Goal: Task Accomplishment & Management: Use online tool/utility

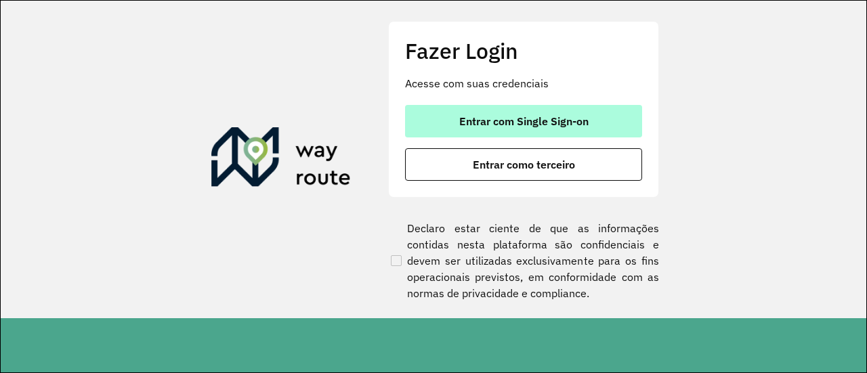
click at [480, 125] on span "Entrar com Single Sign-on" at bounding box center [523, 121] width 129 height 11
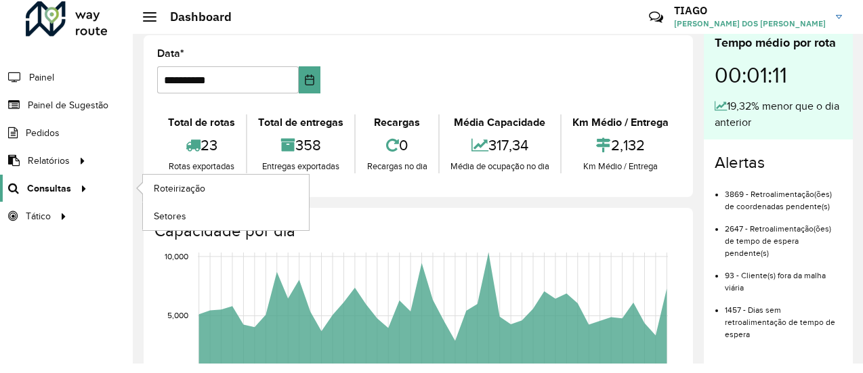
scroll to position [11, 0]
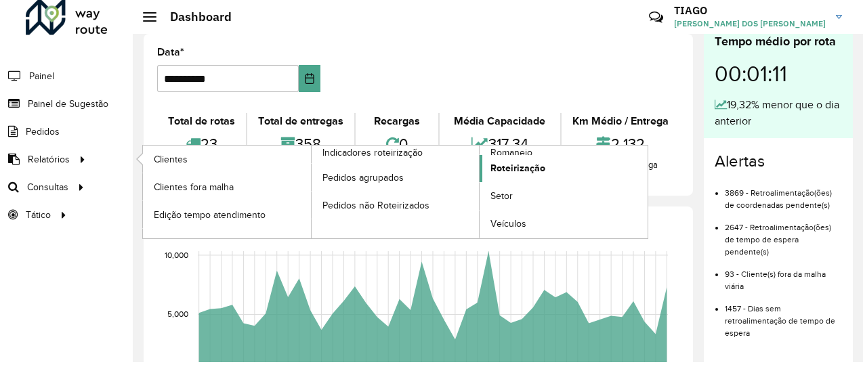
click at [501, 166] on span "Roteirização" at bounding box center [517, 168] width 55 height 14
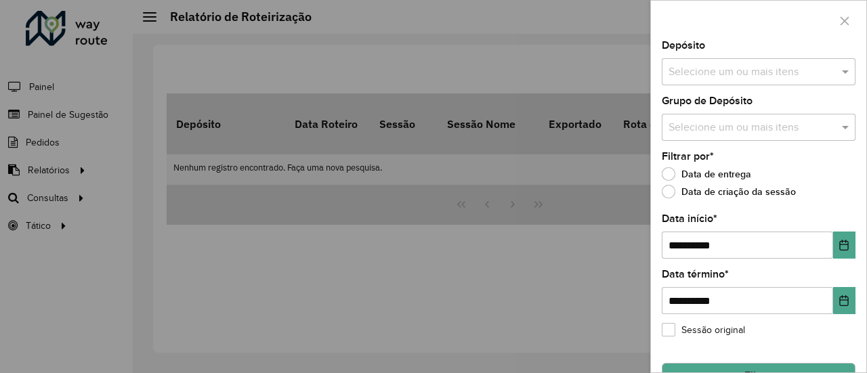
click at [704, 72] on input "text" at bounding box center [751, 72] width 173 height 16
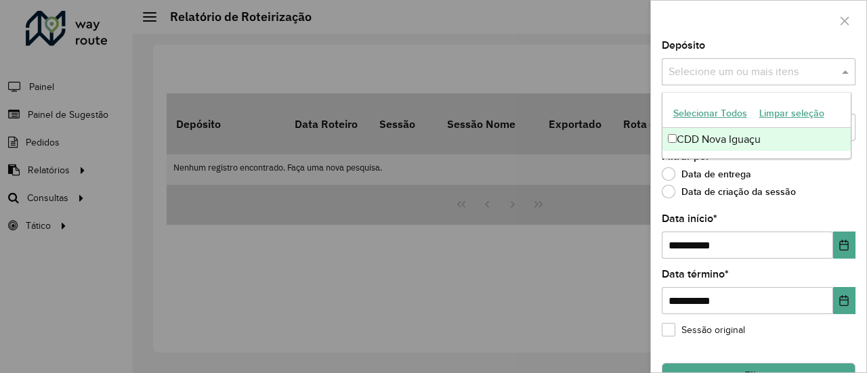
click at [715, 142] on div "CDD Nova Iguaçu" at bounding box center [756, 139] width 189 height 23
click at [848, 172] on div "Data de entrega" at bounding box center [759, 177] width 194 height 16
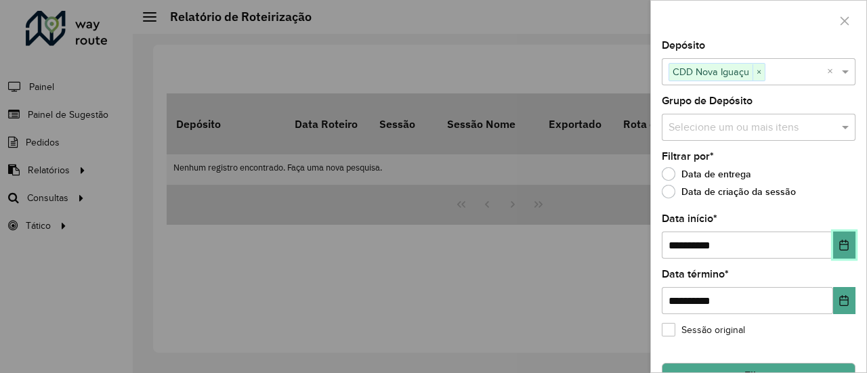
click at [840, 245] on icon "Choose Date" at bounding box center [844, 245] width 9 height 11
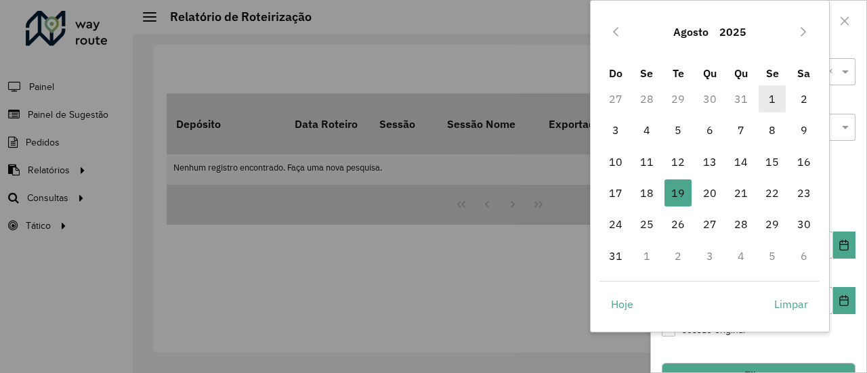
click at [767, 102] on span "1" at bounding box center [772, 98] width 27 height 27
type input "**********"
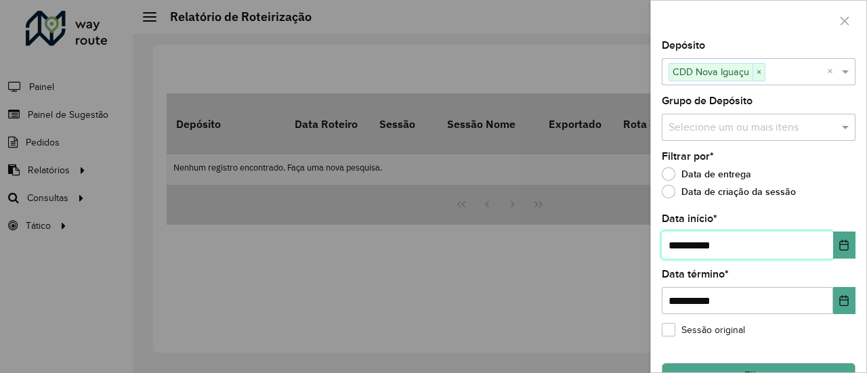
scroll to position [31, 0]
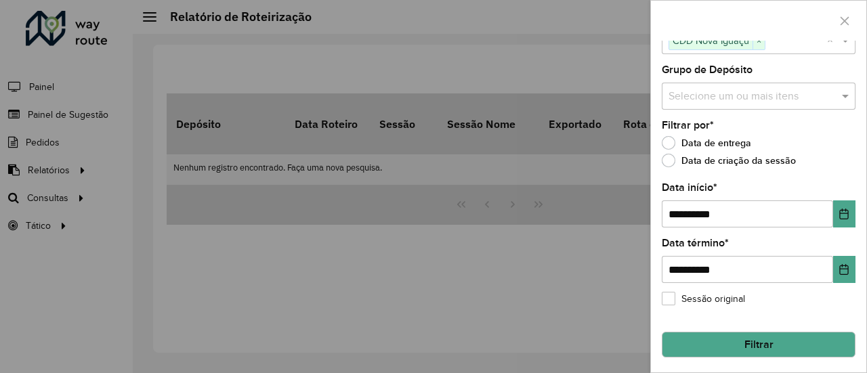
click at [726, 340] on button "Filtrar" at bounding box center [759, 345] width 194 height 26
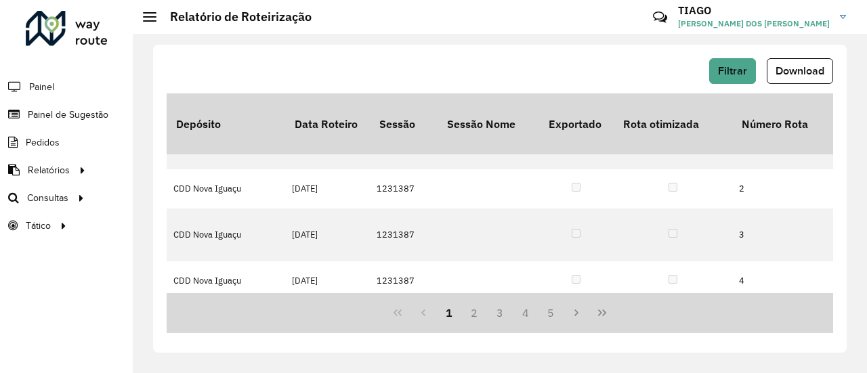
scroll to position [0, 0]
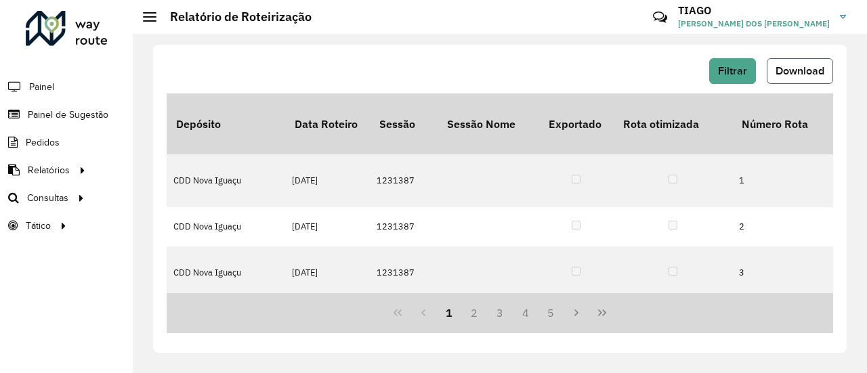
click at [788, 74] on span "Download" at bounding box center [800, 71] width 49 height 12
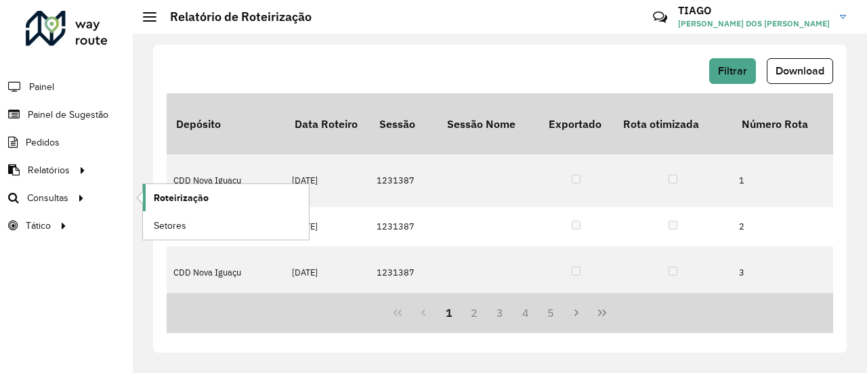
click at [176, 197] on span "Roteirização" at bounding box center [181, 198] width 55 height 14
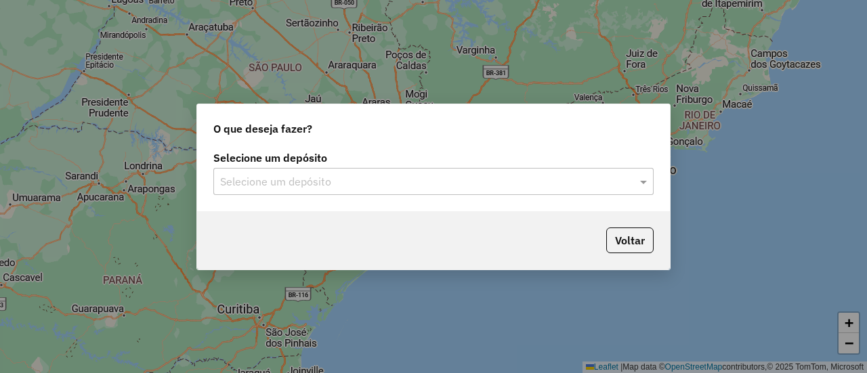
click at [351, 178] on input "text" at bounding box center [420, 182] width 400 height 16
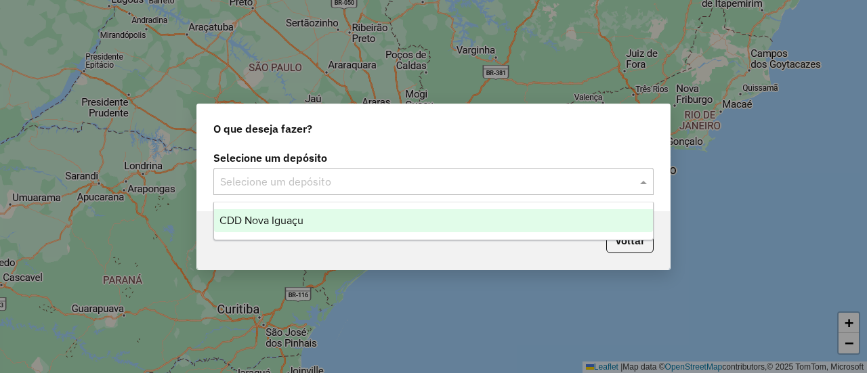
click at [316, 215] on div "CDD Nova Iguaçu" at bounding box center [433, 220] width 438 height 23
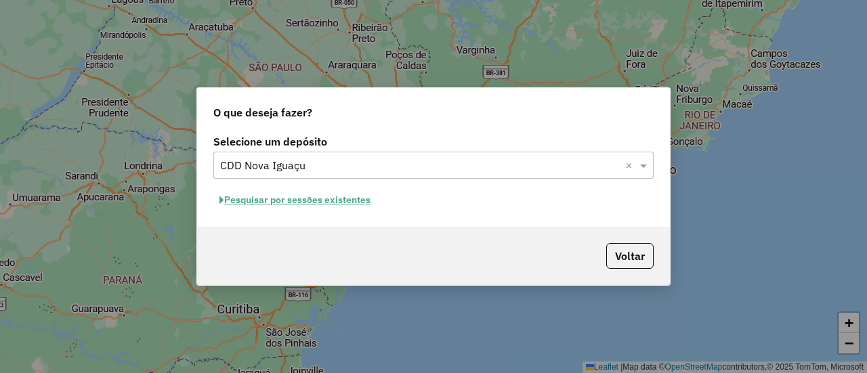
click at [343, 199] on button "Pesquisar por sessões existentes" at bounding box center [294, 200] width 163 height 21
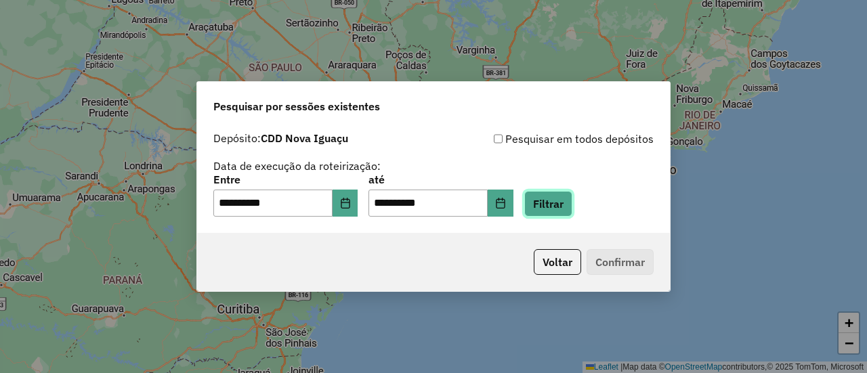
click at [549, 209] on button "Filtrar" at bounding box center [548, 204] width 48 height 26
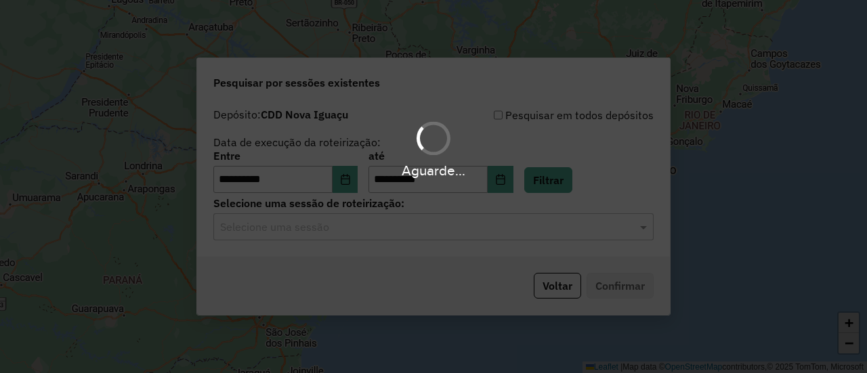
click at [416, 232] on input "text" at bounding box center [420, 227] width 400 height 16
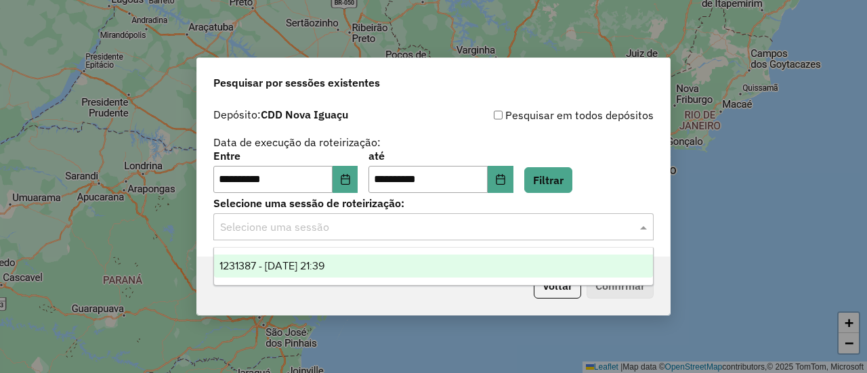
click at [404, 268] on div "1231387 - [DATE] 21:39" at bounding box center [433, 266] width 438 height 23
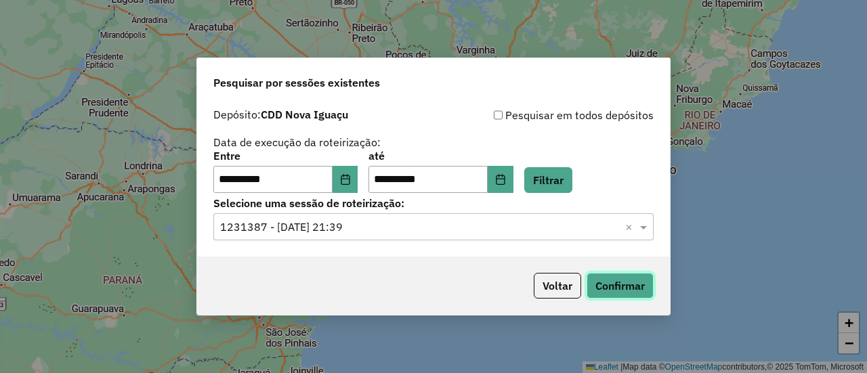
click at [598, 287] on button "Confirmar" at bounding box center [620, 286] width 67 height 26
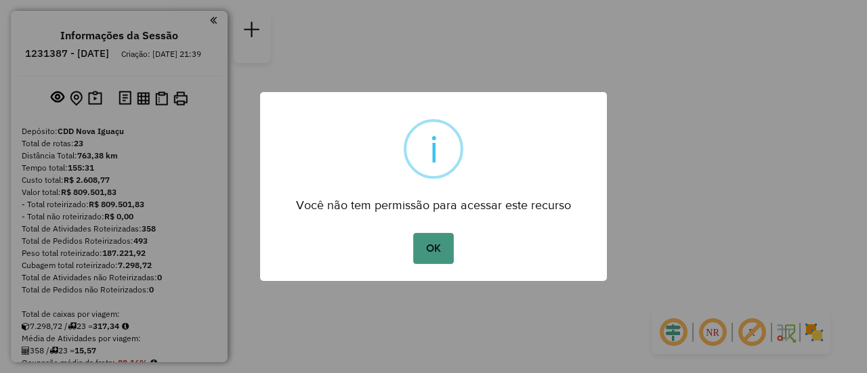
click at [425, 250] on button "OK" at bounding box center [433, 248] width 40 height 31
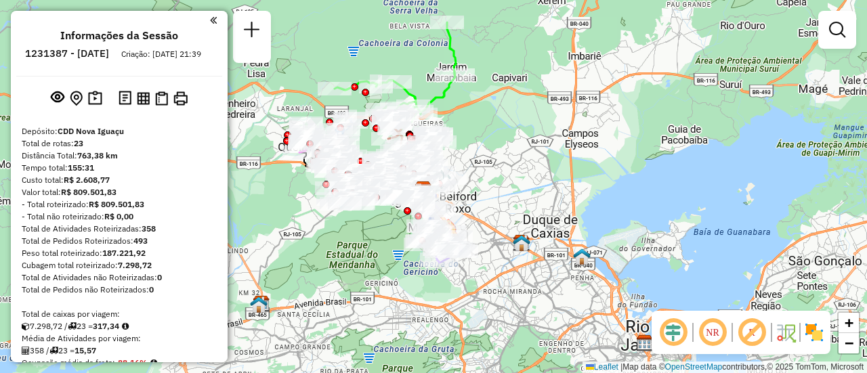
click at [813, 337] on img at bounding box center [814, 333] width 22 height 22
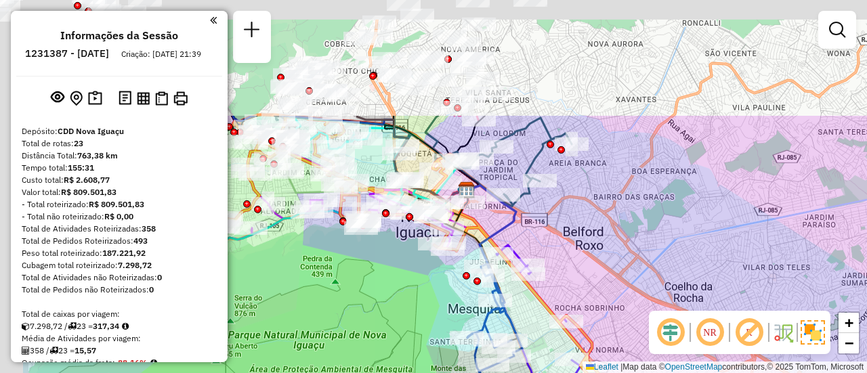
drag, startPoint x: 309, startPoint y: 158, endPoint x: 424, endPoint y: 317, distance: 196.5
click at [424, 317] on div "Janela de atendimento Grade de atendimento Capacidade Transportadoras Veículos …" at bounding box center [433, 186] width 867 height 373
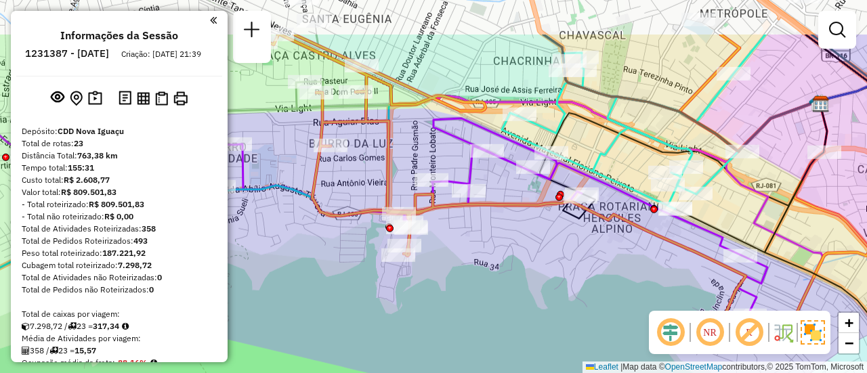
drag, startPoint x: 360, startPoint y: 174, endPoint x: 446, endPoint y: 246, distance: 112.0
click at [446, 246] on div "Janela de atendimento Grade de atendimento Capacidade Transportadoras Veículos …" at bounding box center [433, 186] width 867 height 373
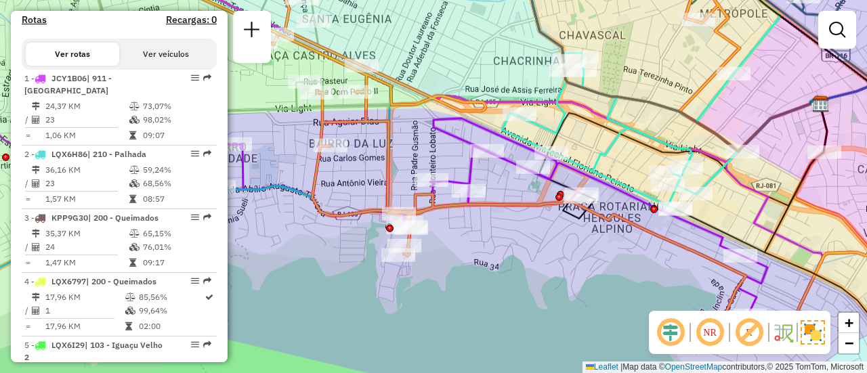
scroll to position [474, 0]
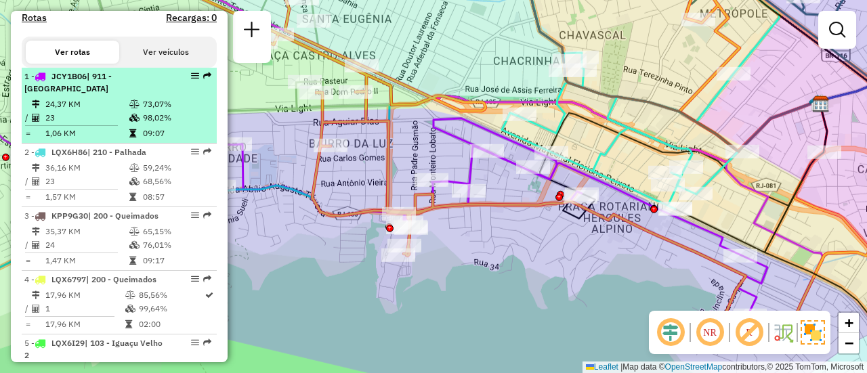
click at [102, 111] on td "24,37 KM" at bounding box center [87, 105] width 84 height 14
select select "**********"
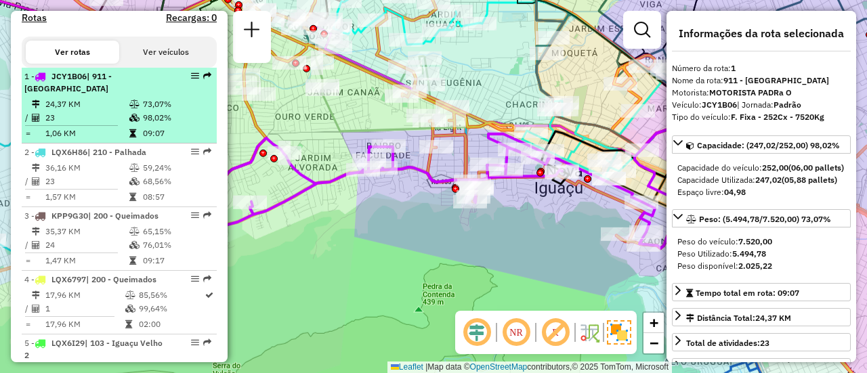
drag, startPoint x: 107, startPoint y: 118, endPoint x: 102, endPoint y: 109, distance: 10.3
click at [102, 109] on td "24,37 KM" at bounding box center [87, 105] width 84 height 14
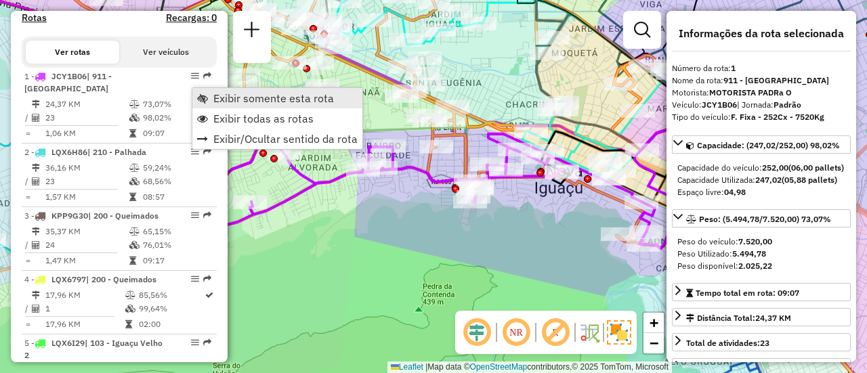
click at [211, 102] on link "Exibir somente esta rota" at bounding box center [277, 98] width 170 height 20
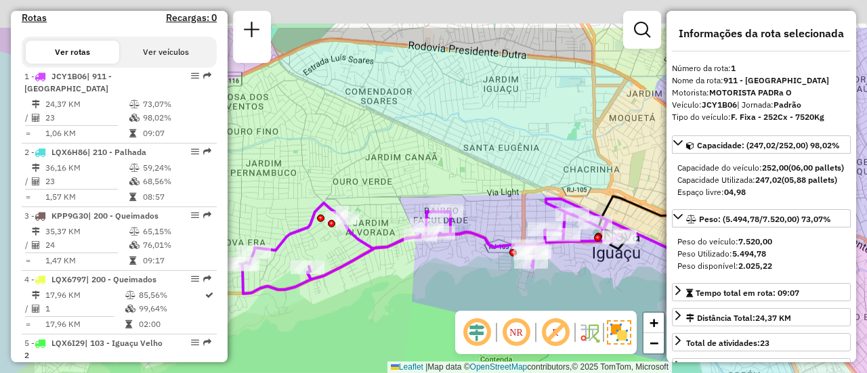
drag, startPoint x: 410, startPoint y: 178, endPoint x: 473, endPoint y: 243, distance: 90.5
click at [473, 243] on div "Janela de atendimento Grade de atendimento Capacidade Transportadoras Veículos …" at bounding box center [433, 186] width 867 height 373
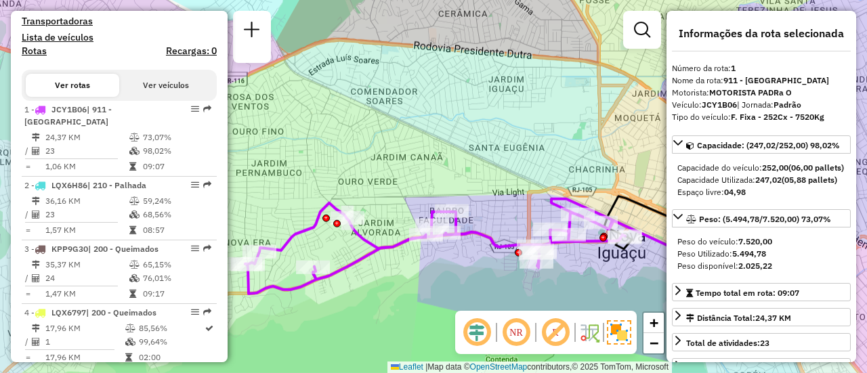
scroll to position [421, 0]
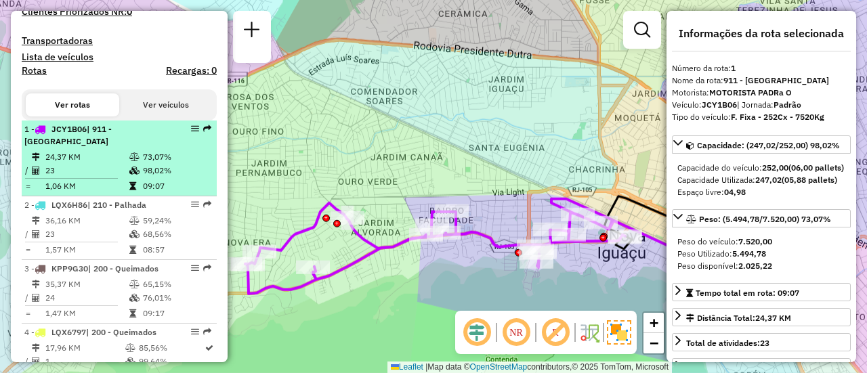
click at [120, 164] on td "24,37 KM" at bounding box center [87, 157] width 84 height 14
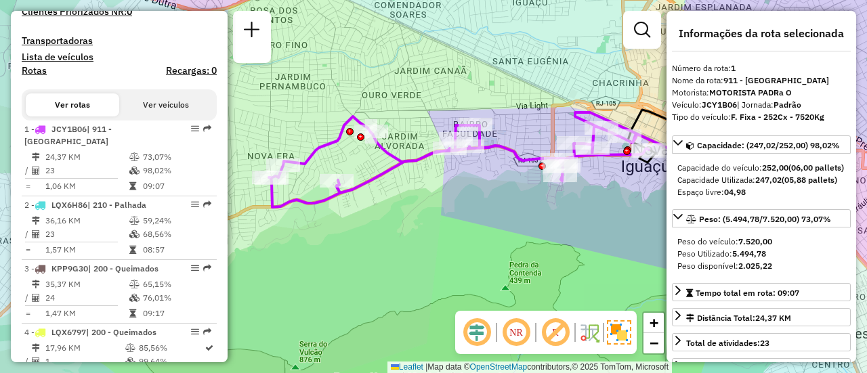
drag, startPoint x: 494, startPoint y: 230, endPoint x: 573, endPoint y: 207, distance: 81.9
click at [576, 211] on div "Janela de atendimento Grade de atendimento Capacidade Transportadoras Veículos …" at bounding box center [433, 186] width 867 height 373
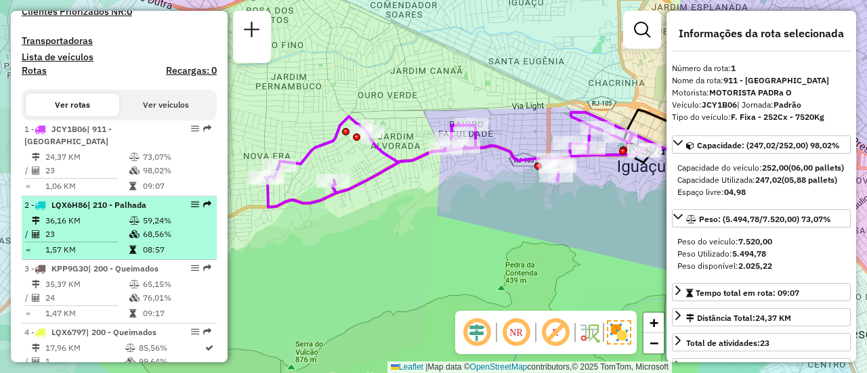
click at [110, 228] on td "36,16 KM" at bounding box center [87, 221] width 84 height 14
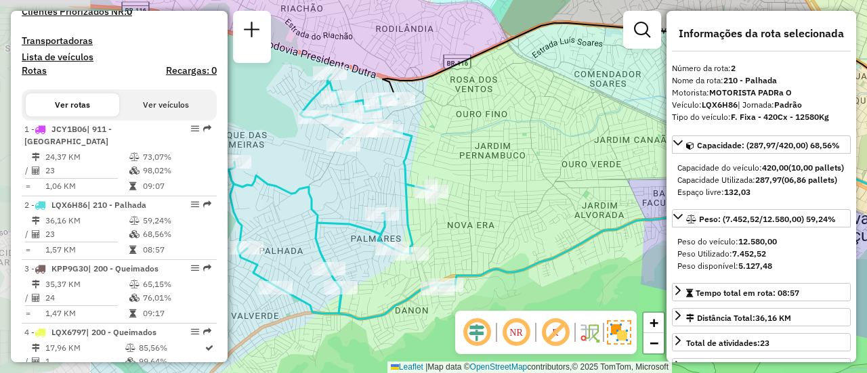
drag, startPoint x: 393, startPoint y: 227, endPoint x: 591, endPoint y: 205, distance: 199.0
click at [591, 205] on div "Janela de atendimento Grade de atendimento Capacidade Transportadoras Veículos …" at bounding box center [433, 186] width 867 height 373
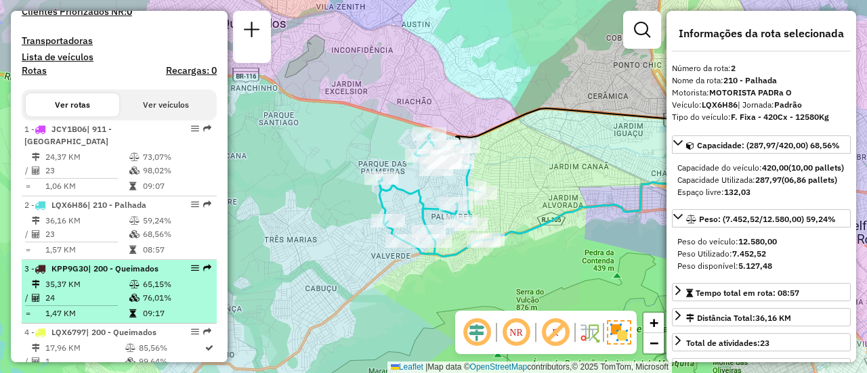
click at [138, 291] on td at bounding box center [136, 285] width 14 height 14
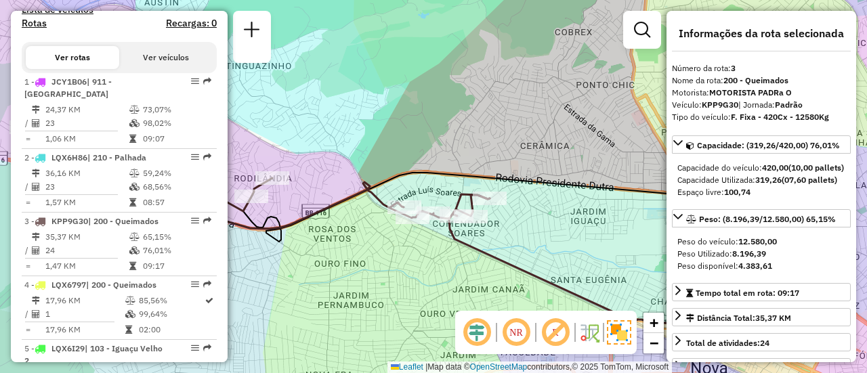
scroll to position [489, 0]
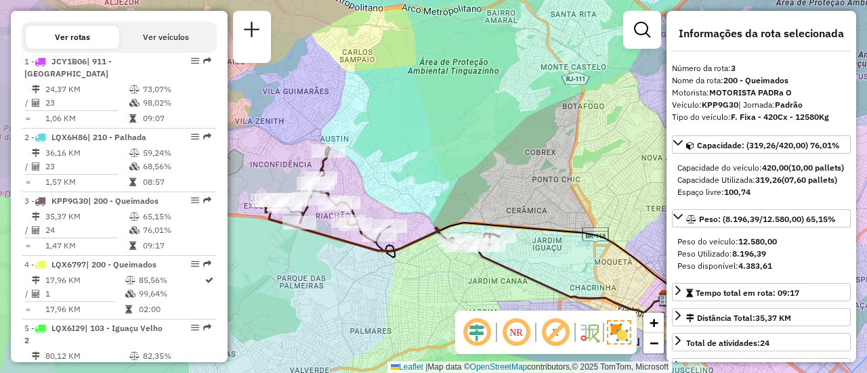
drag, startPoint x: 415, startPoint y: 263, endPoint x: 473, endPoint y: 269, distance: 59.2
click at [475, 269] on div "Janela de atendimento Grade de atendimento Capacidade Transportadoras Veículos …" at bounding box center [433, 186] width 867 height 373
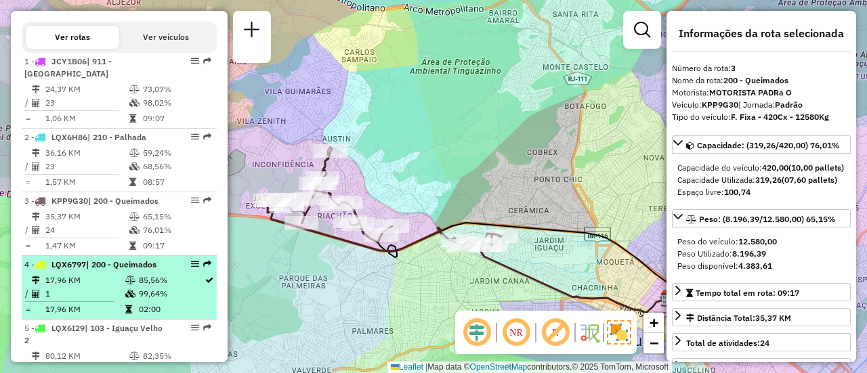
click at [138, 287] on td "85,56%" at bounding box center [171, 281] width 66 height 14
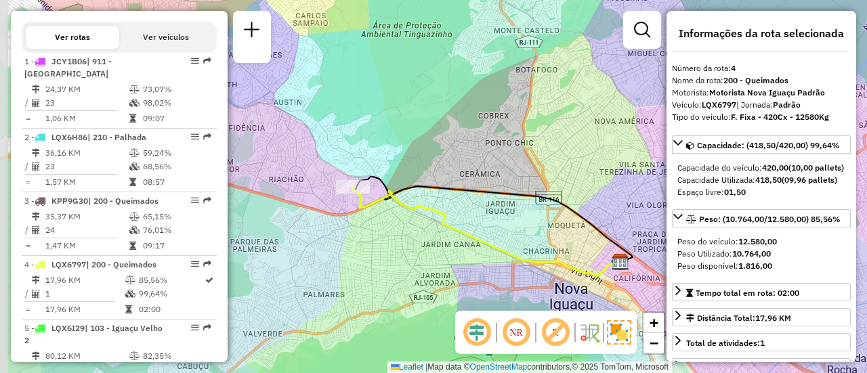
drag, startPoint x: 359, startPoint y: 253, endPoint x: 475, endPoint y: 264, distance: 117.1
click at [475, 264] on div "Janela de atendimento Grade de atendimento Capacidade Transportadoras Veículos …" at bounding box center [433, 186] width 867 height 373
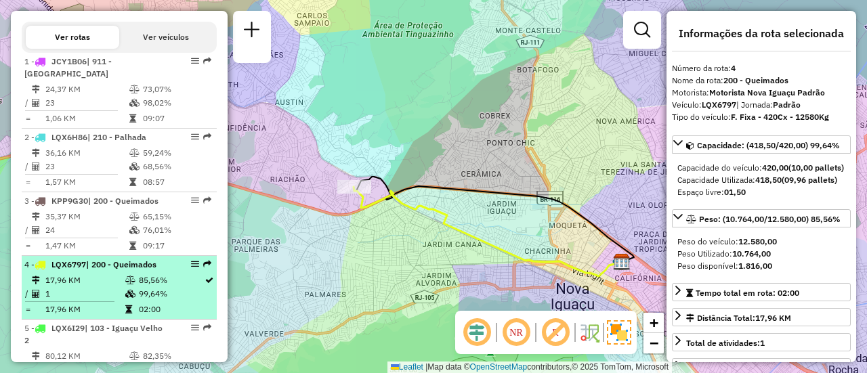
scroll to position [557, 0]
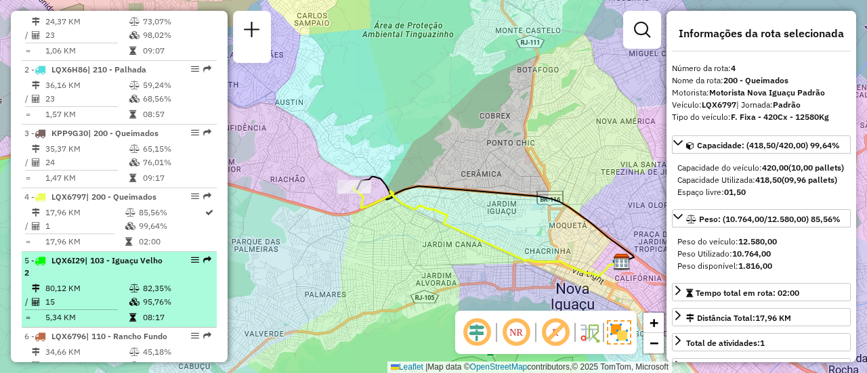
click at [153, 279] on div "5 - LQX6I29 | 103 - Iguaçu Velho 2" at bounding box center [96, 267] width 144 height 24
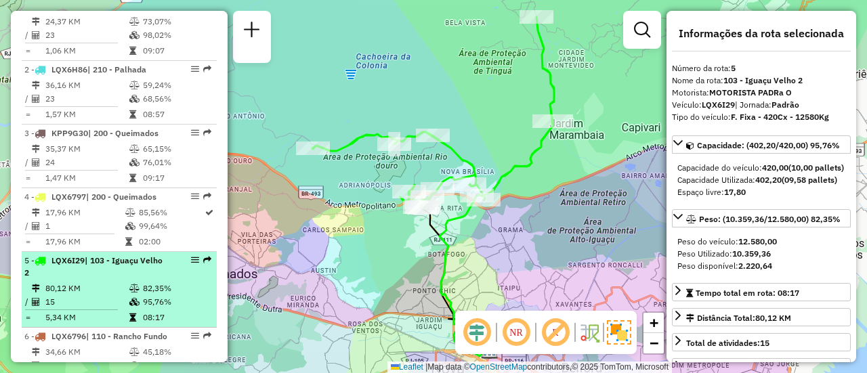
scroll to position [625, 0]
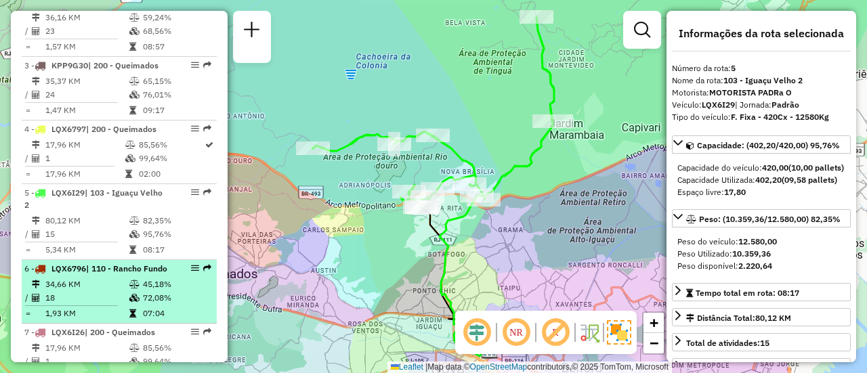
click at [156, 275] on div "6 - LQX6796 | 110 - Rancho Fundo" at bounding box center [96, 269] width 144 height 12
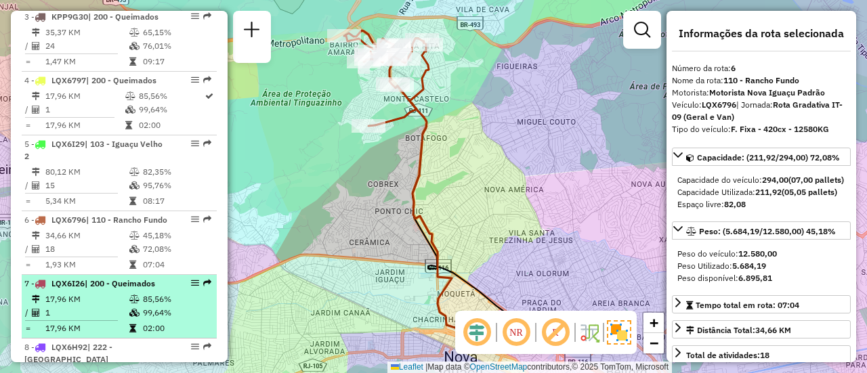
scroll to position [692, 0]
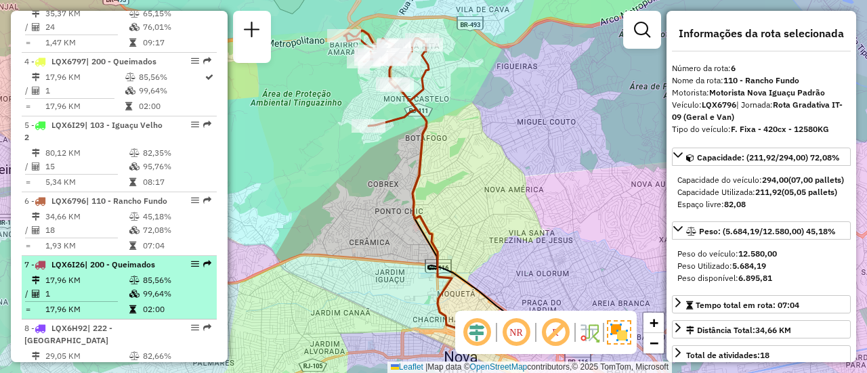
click at [156, 295] on li "7 - LQX6I26 | 200 - Queimados 17,96 KM 85,56% / 1 99,64% = 17,96 KM 02:00" at bounding box center [119, 288] width 195 height 64
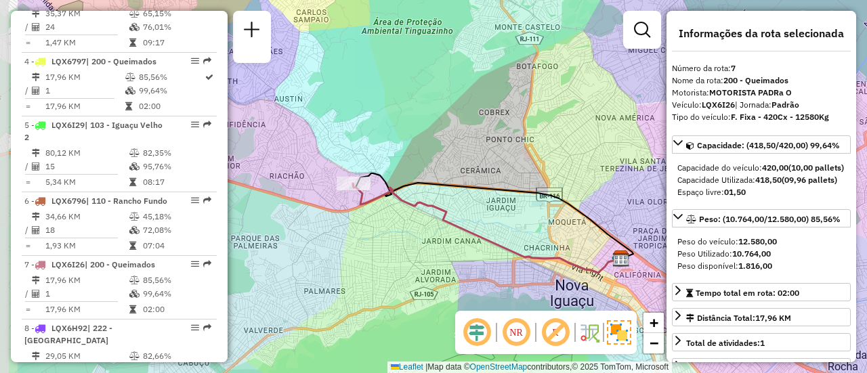
drag, startPoint x: 344, startPoint y: 235, endPoint x: 448, endPoint y: 249, distance: 105.2
click at [448, 249] on div "Janela de atendimento Grade de atendimento Capacidade Transportadoras Veículos …" at bounding box center [433, 186] width 867 height 373
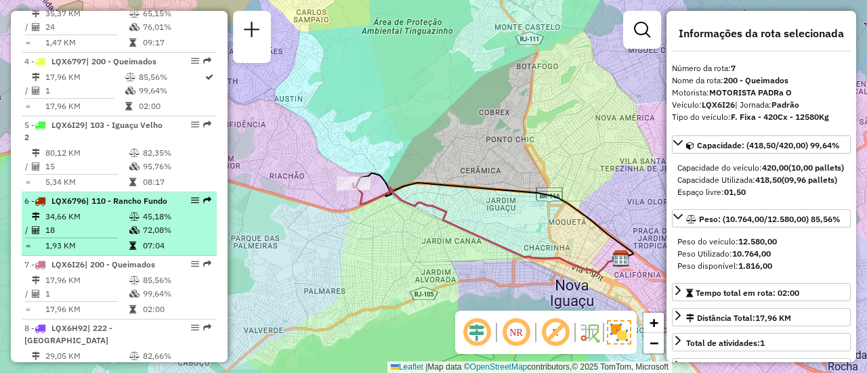
scroll to position [760, 0]
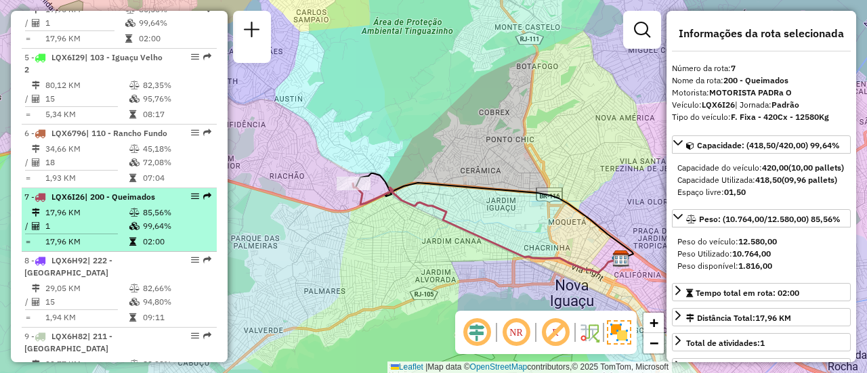
click at [161, 233] on td "99,64%" at bounding box center [176, 226] width 68 height 14
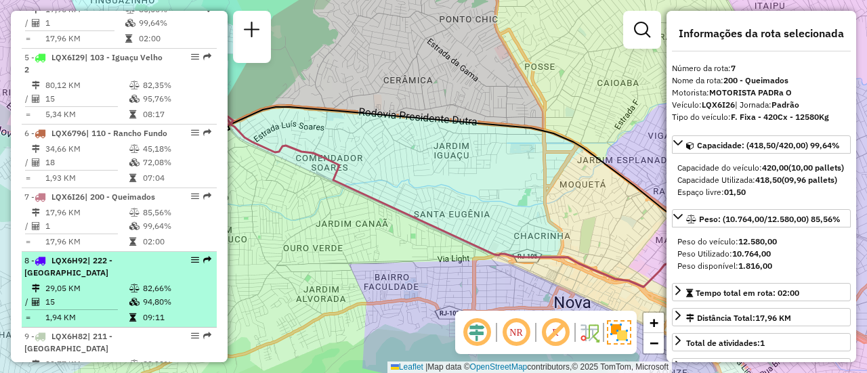
click at [146, 279] on div "8 - LQX6H92 | 222 - Nova Cidade" at bounding box center [96, 267] width 144 height 24
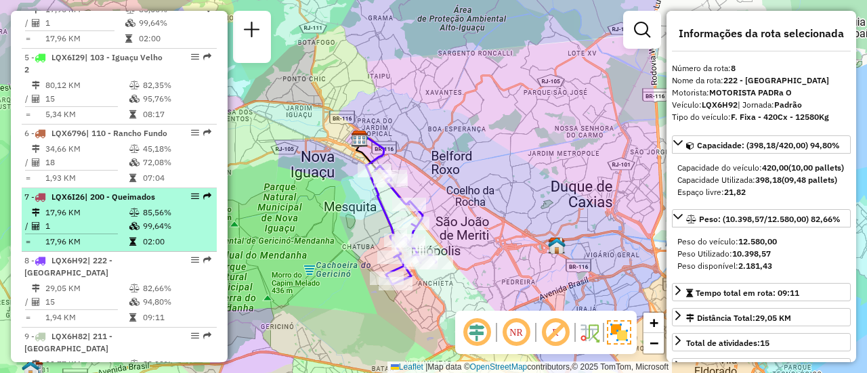
scroll to position [828, 0]
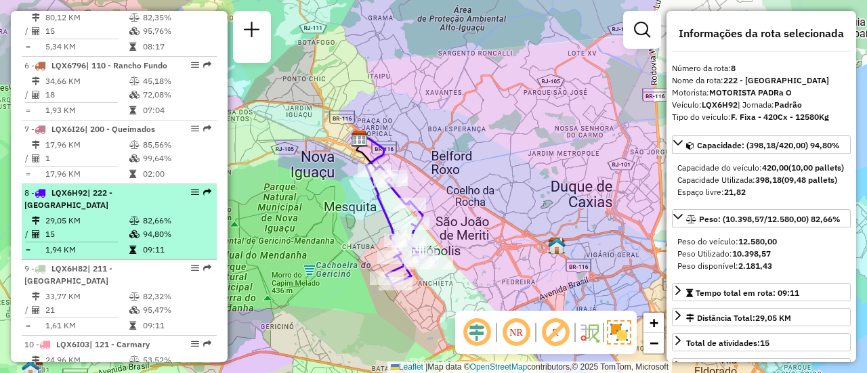
click at [152, 241] on td "94,80%" at bounding box center [176, 235] width 68 height 14
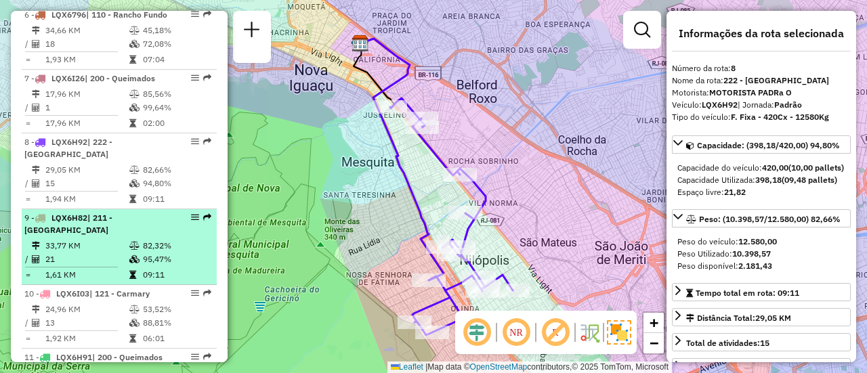
scroll to position [895, 0]
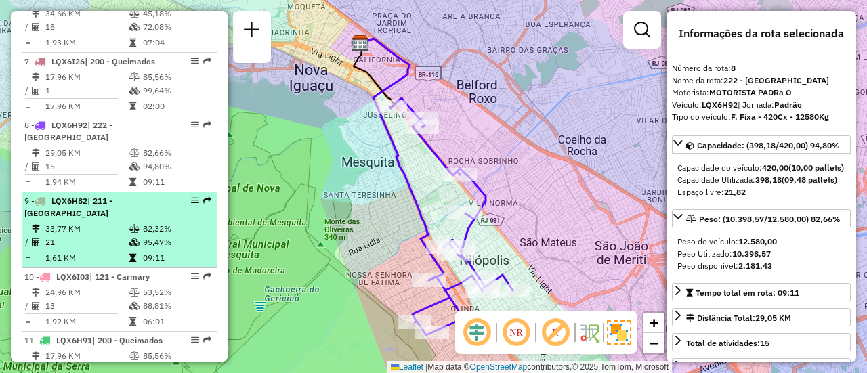
click at [142, 249] on td "95,47%" at bounding box center [176, 243] width 68 height 14
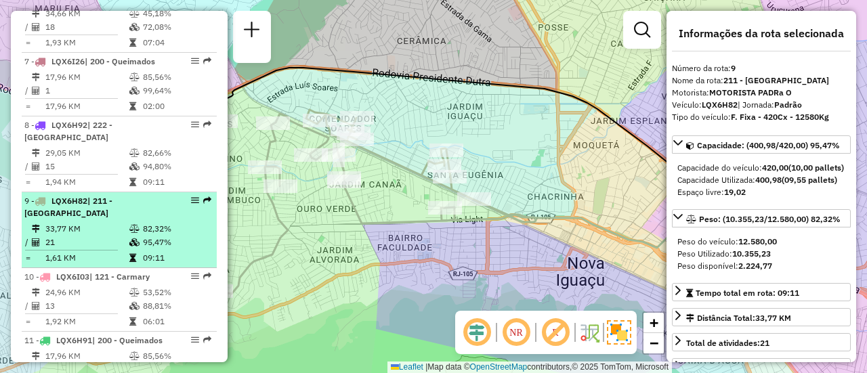
scroll to position [963, 0]
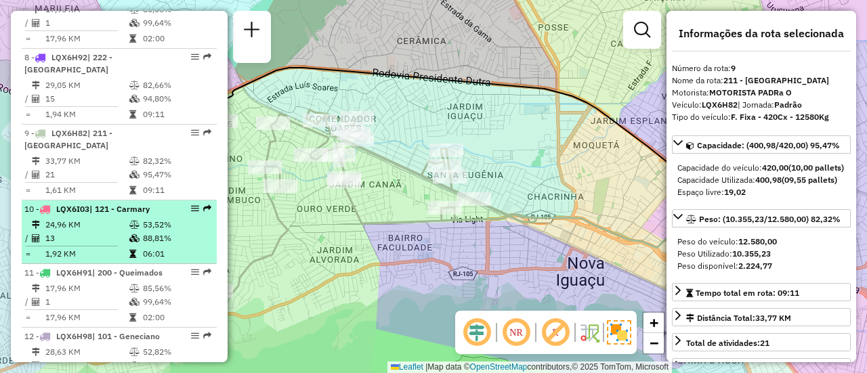
click at [138, 261] on td at bounding box center [136, 254] width 14 height 14
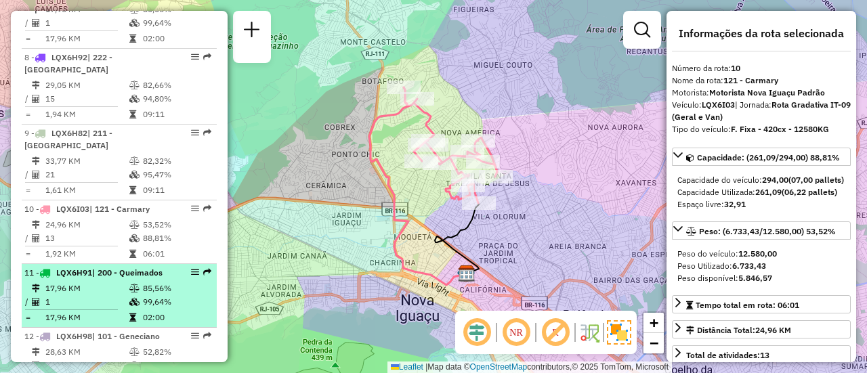
click at [149, 279] on div "11 - LQX6H91 | 200 - Queimados" at bounding box center [96, 273] width 144 height 12
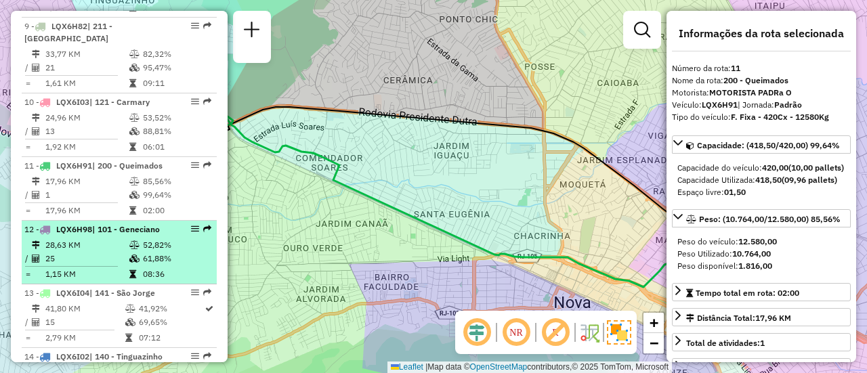
scroll to position [1099, 0]
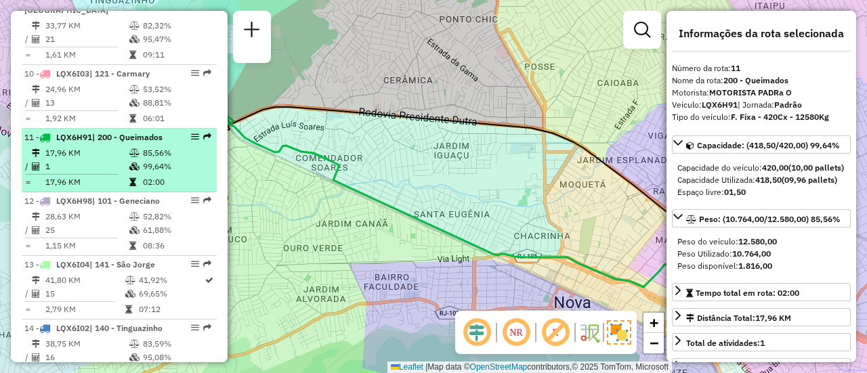
click at [158, 189] on table "17,96 KM 85,56% / 1 99,64% = 17,96 KM 02:00" at bounding box center [119, 167] width 190 height 43
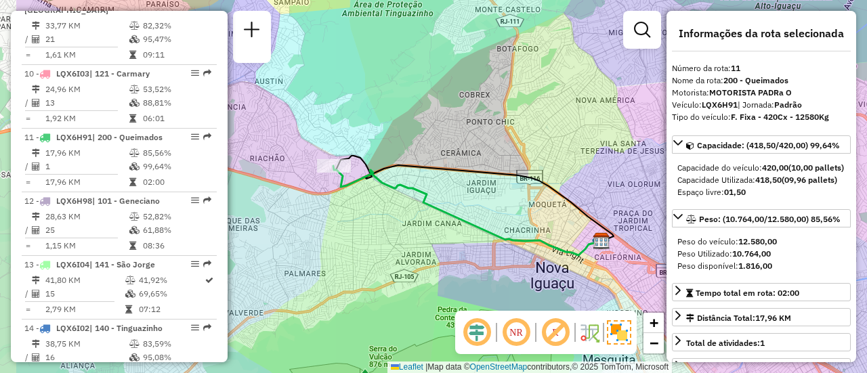
drag, startPoint x: 306, startPoint y: 225, endPoint x: 409, endPoint y: 231, distance: 103.1
click at [409, 231] on div "Janela de atendimento Grade de atendimento Capacidade Transportadoras Veículos …" at bounding box center [433, 186] width 867 height 373
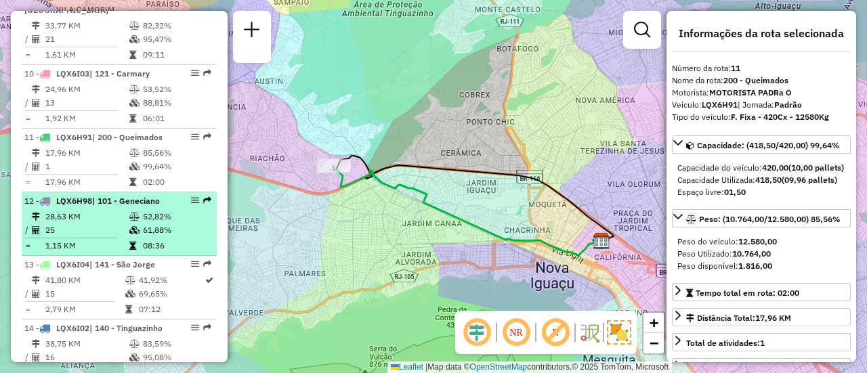
click at [142, 224] on td "52,82%" at bounding box center [176, 217] width 68 height 14
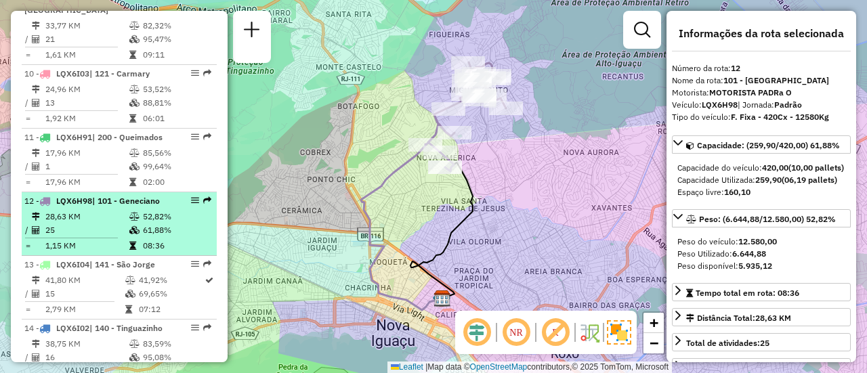
scroll to position [1166, 0]
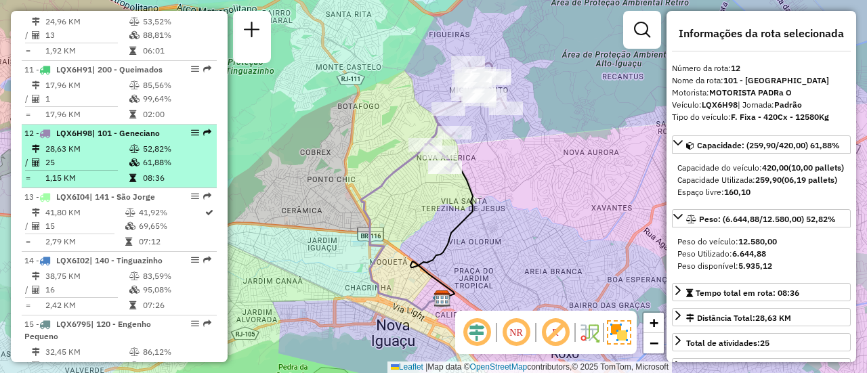
click at [143, 219] on td "41,92%" at bounding box center [171, 213] width 66 height 14
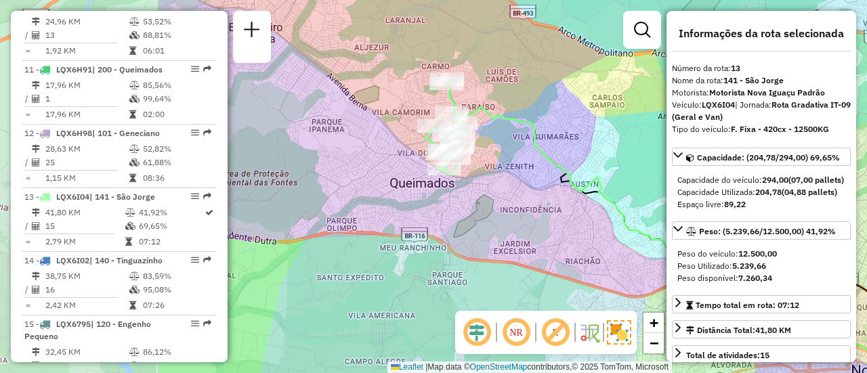
drag, startPoint x: 288, startPoint y: 236, endPoint x: 513, endPoint y: 266, distance: 227.5
click at [513, 266] on div "Janela de atendimento Grade de atendimento Capacidade Transportadoras Veículos …" at bounding box center [433, 186] width 867 height 373
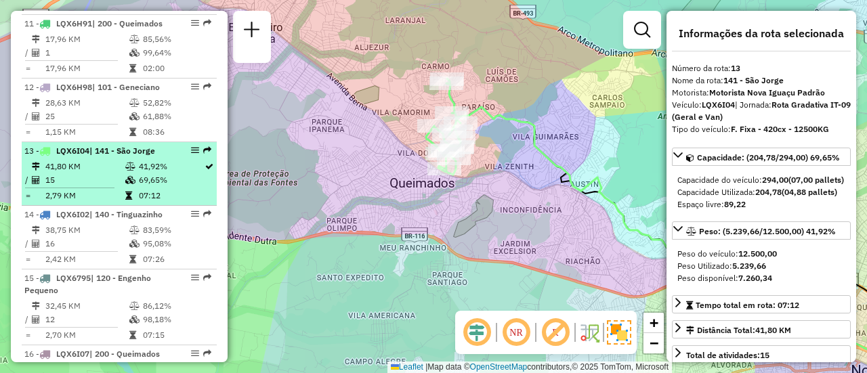
scroll to position [1234, 0]
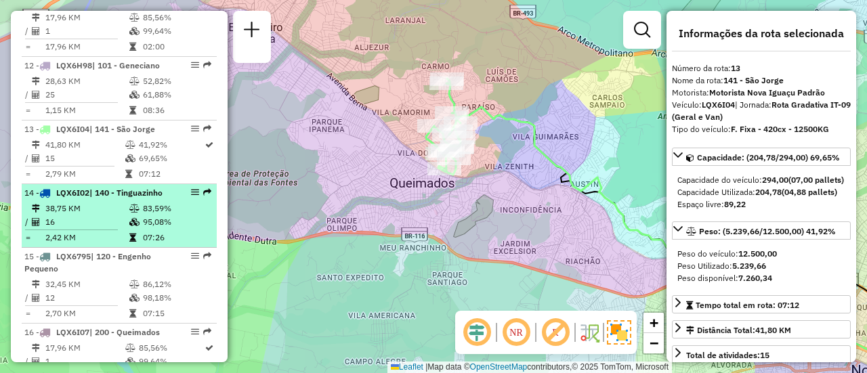
click at [112, 215] on td "38,75 KM" at bounding box center [87, 209] width 84 height 14
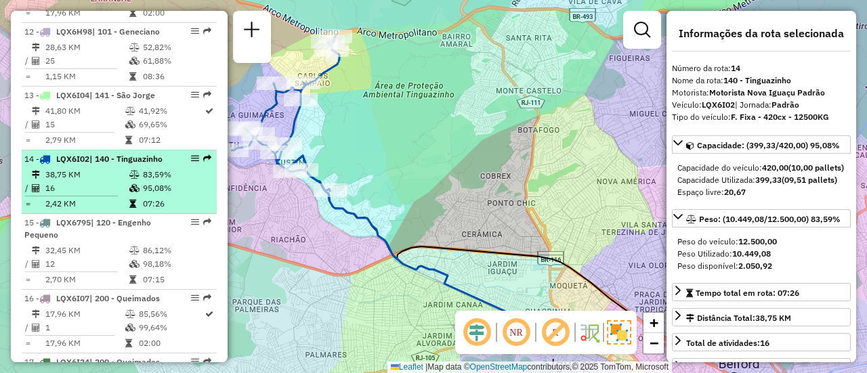
scroll to position [1302, 0]
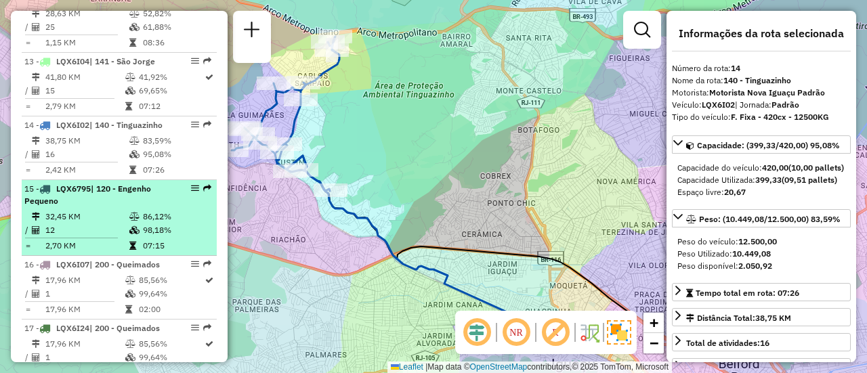
click at [114, 224] on td "32,45 KM" at bounding box center [87, 217] width 84 height 14
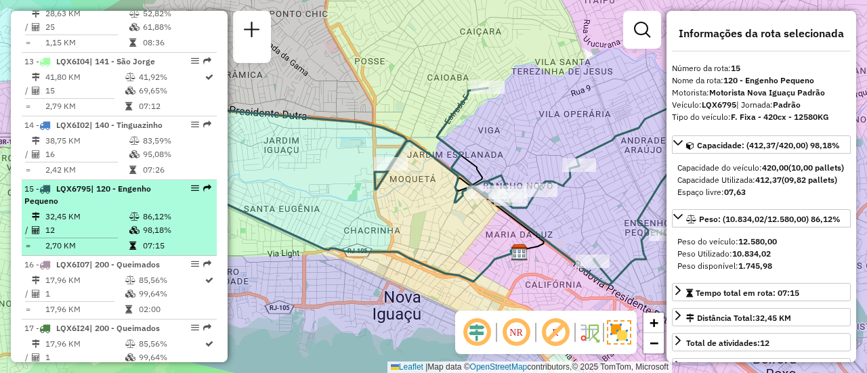
scroll to position [1370, 0]
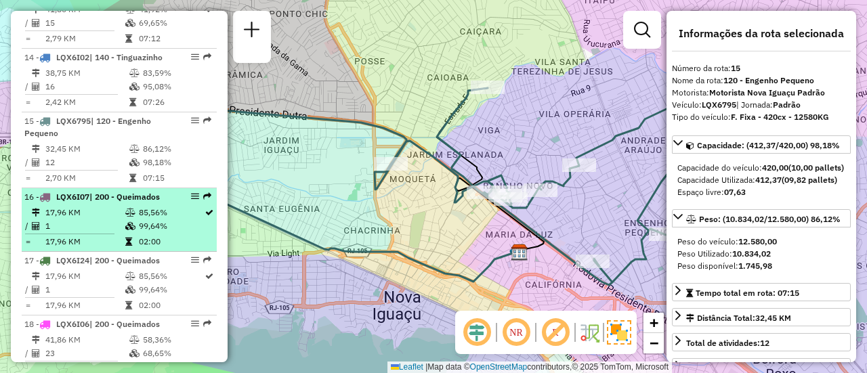
click at [115, 219] on td "17,96 KM" at bounding box center [85, 213] width 80 height 14
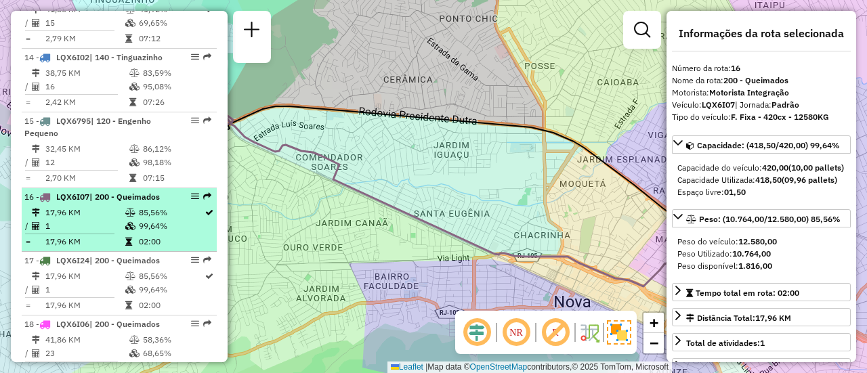
scroll to position [1437, 0]
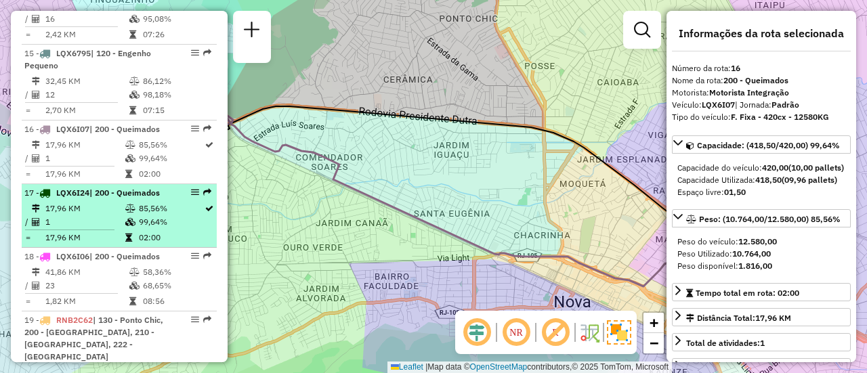
click at [115, 229] on td "1" at bounding box center [85, 222] width 80 height 14
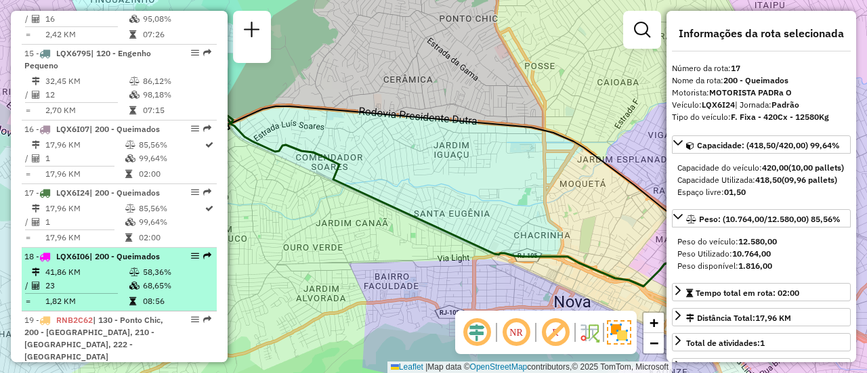
click at [140, 261] on span "| 200 - Queimados" at bounding box center [124, 256] width 70 height 10
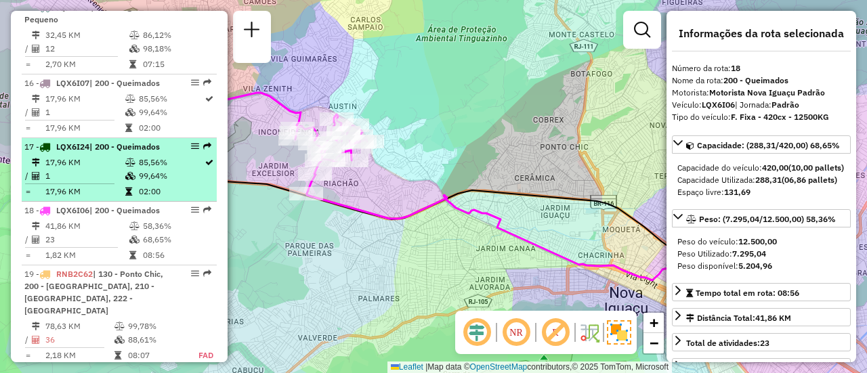
scroll to position [1505, 0]
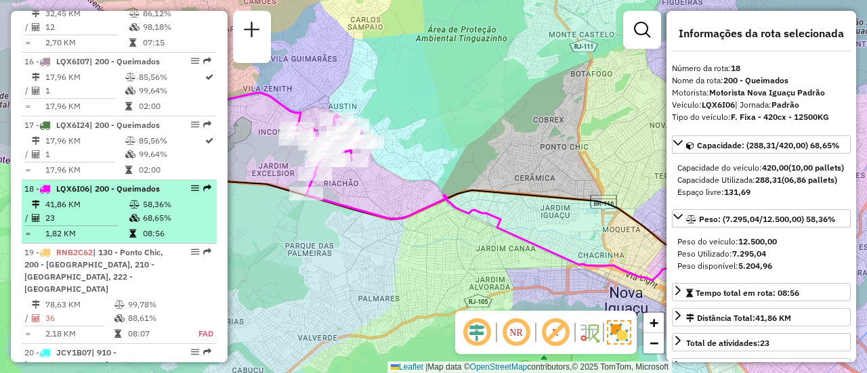
click at [161, 211] on td "58,36%" at bounding box center [176, 205] width 68 height 14
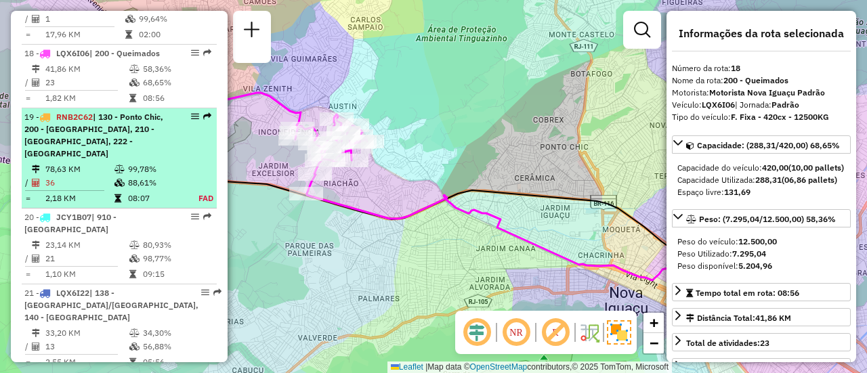
click at [160, 190] on td "88,61%" at bounding box center [155, 183] width 56 height 14
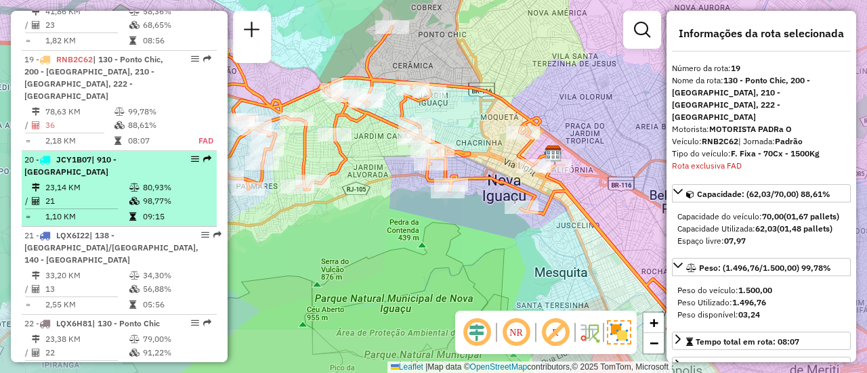
scroll to position [1782, 0]
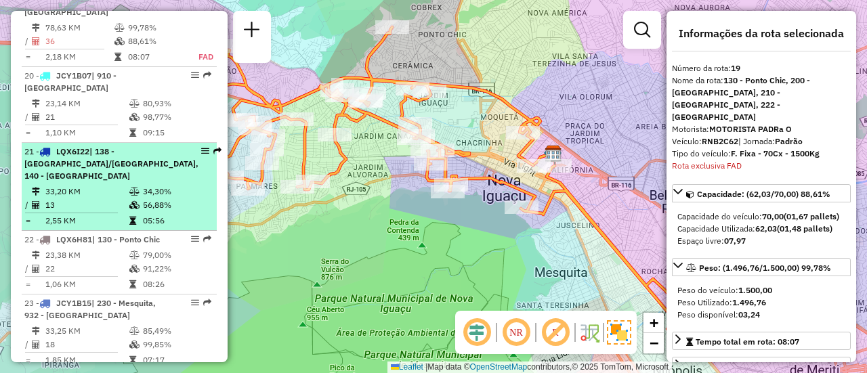
click at [149, 198] on td "34,30%" at bounding box center [176, 192] width 68 height 14
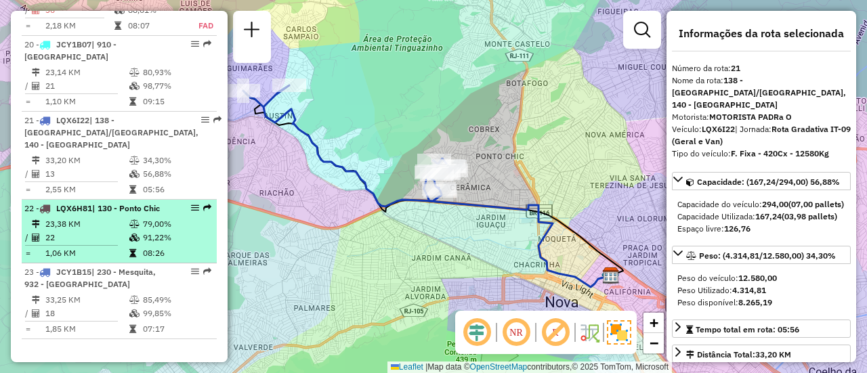
scroll to position [1844, 0]
click at [149, 253] on td "08:26" at bounding box center [176, 254] width 68 height 14
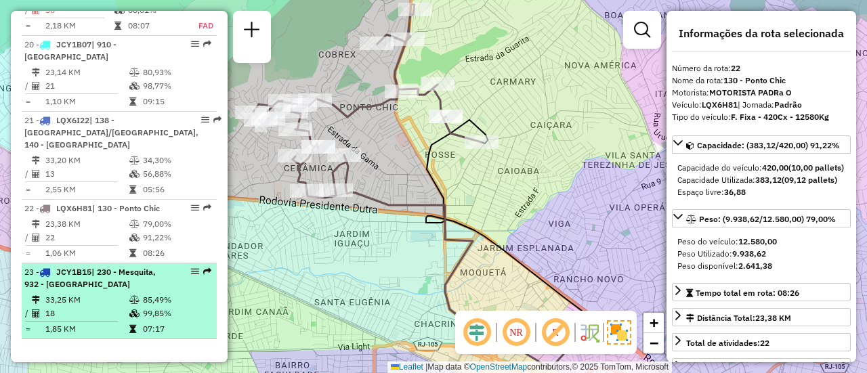
click at [144, 281] on div "23 - JCY1B15 | 230 - Mesquita, 932 - Chatuba" at bounding box center [96, 278] width 144 height 24
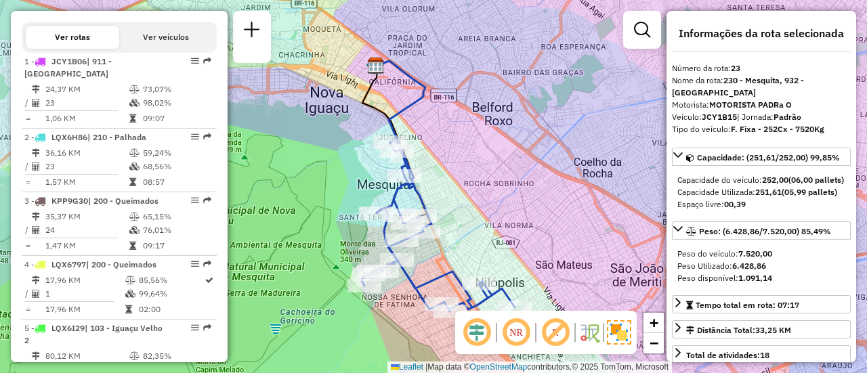
scroll to position [421, 0]
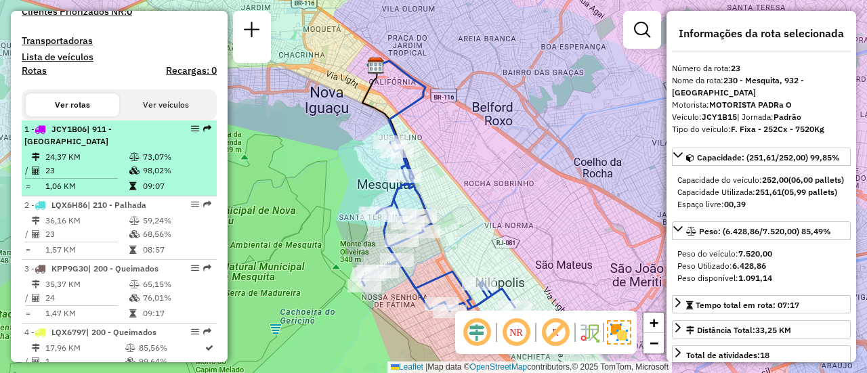
click at [119, 148] on div "1 - JCY1B06 | 911 - Bairro da Luz" at bounding box center [96, 135] width 144 height 24
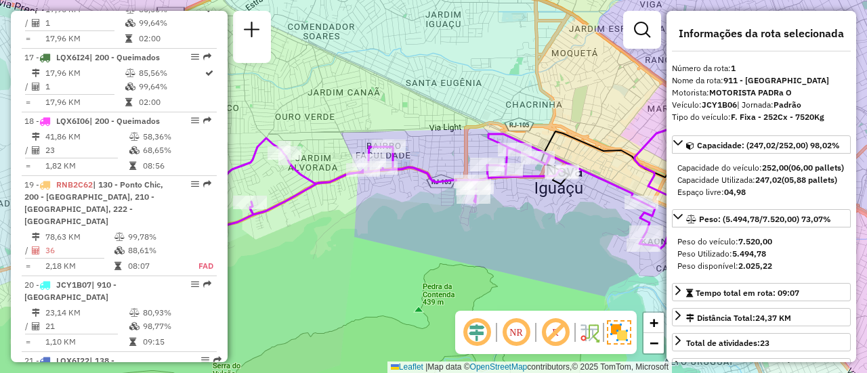
scroll to position [1708, 0]
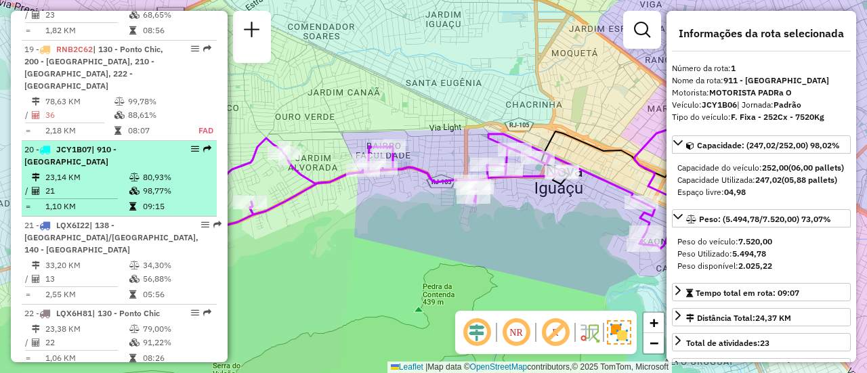
click at [117, 200] on li "20 - JCY1B07 | 910 - Centro Nova Iguaçu 23,14 KM 80,93% / 21 98,77% = 1,10 KM 0…" at bounding box center [119, 179] width 195 height 76
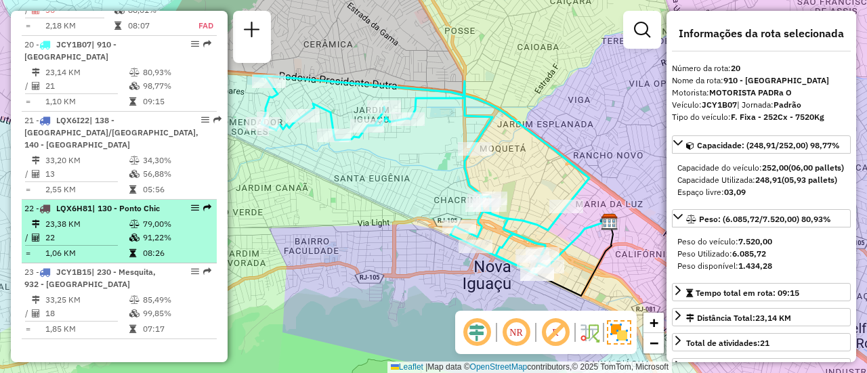
scroll to position [1776, 0]
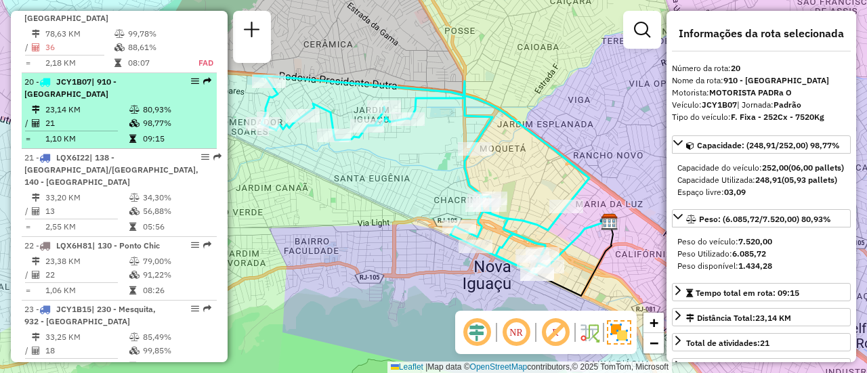
click at [191, 85] on em at bounding box center [195, 81] width 8 height 8
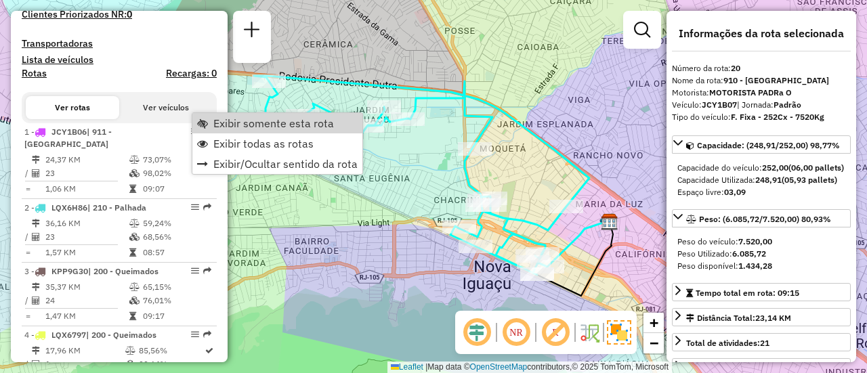
scroll to position [421, 0]
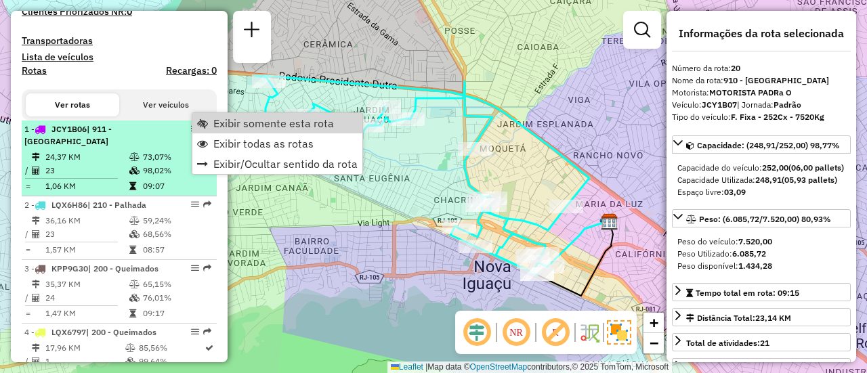
click at [114, 164] on td "24,37 KM" at bounding box center [87, 157] width 84 height 14
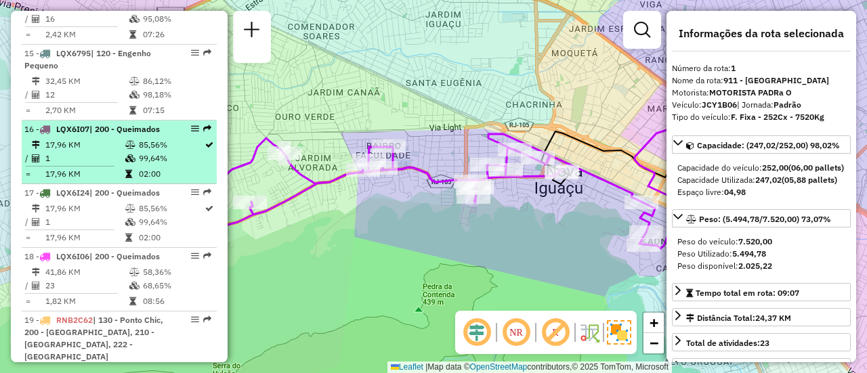
scroll to position [1370, 0]
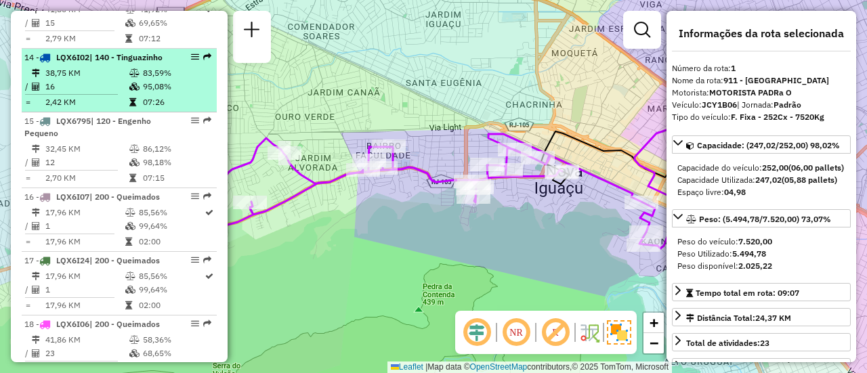
click at [104, 80] on td "38,75 KM" at bounding box center [87, 73] width 84 height 14
